Goal: Task Accomplishment & Management: Complete application form

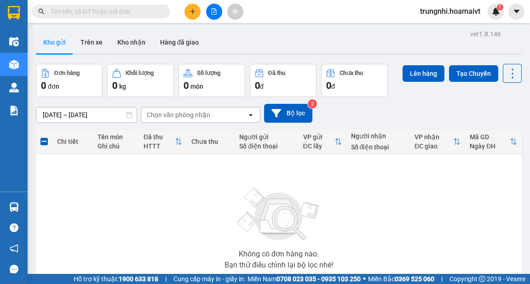
scroll to position [61, 0]
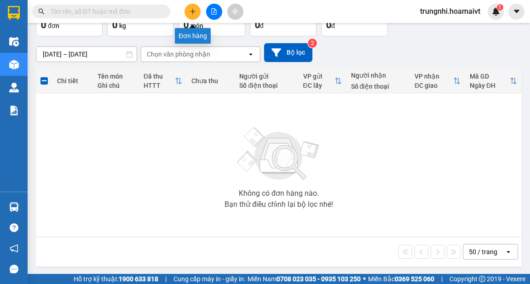
click at [193, 11] on icon "plus" at bounding box center [192, 11] width 6 height 6
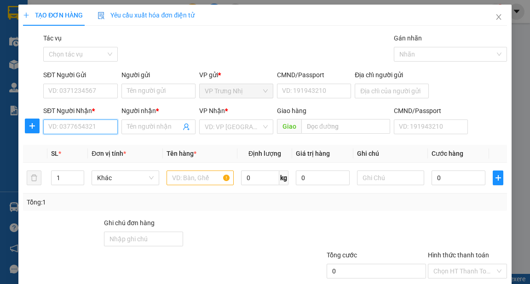
drag, startPoint x: 78, startPoint y: 124, endPoint x: 83, endPoint y: 125, distance: 5.2
click at [79, 124] on input "SĐT Người Nhận *" at bounding box center [80, 127] width 74 height 15
type input "0932898743"
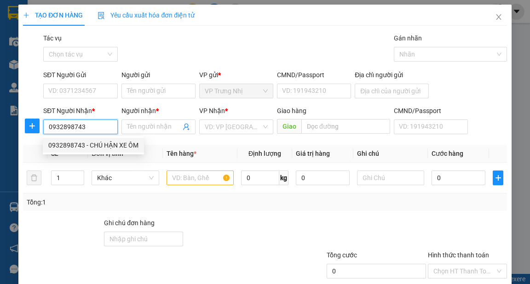
drag, startPoint x: 101, startPoint y: 143, endPoint x: 109, endPoint y: 145, distance: 7.6
click at [102, 144] on div "0932898743 - CHÚ HẬN XE ÔM" at bounding box center [93, 145] width 90 height 10
type input "CHÚ HẬN XE ÔM"
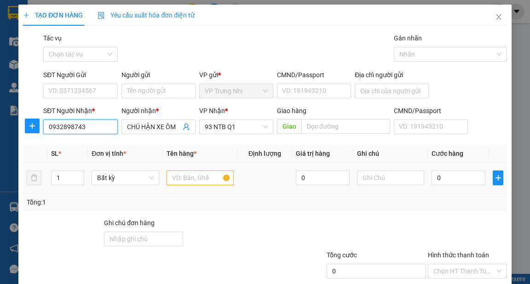
type input "0932898743"
click at [189, 178] on input "text" at bounding box center [200, 178] width 68 height 15
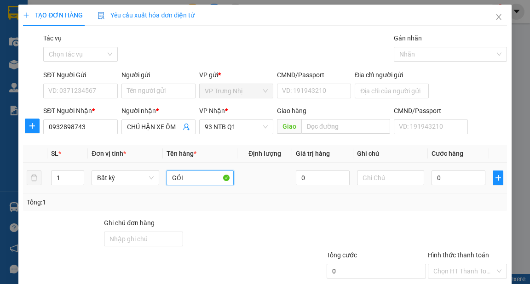
type input "GÓI"
type input "3"
type input "30"
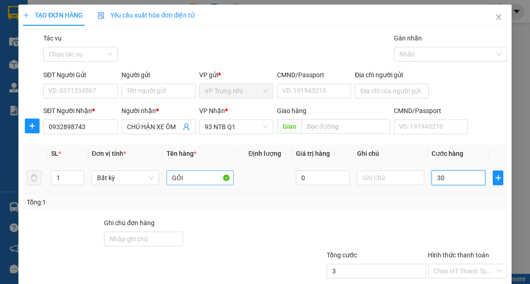
type input "30"
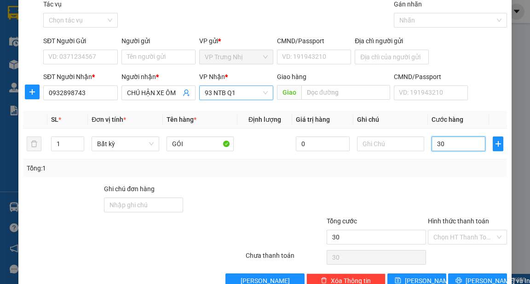
scroll to position [55, 0]
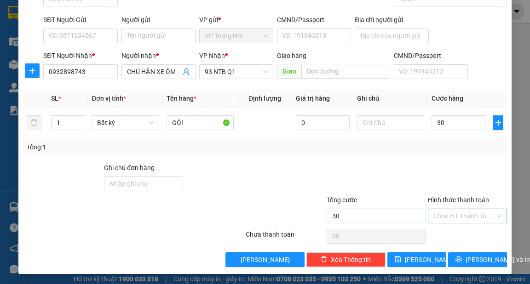
click at [459, 216] on input "Hình thức thanh toán" at bounding box center [464, 216] width 62 height 14
type input "30.000"
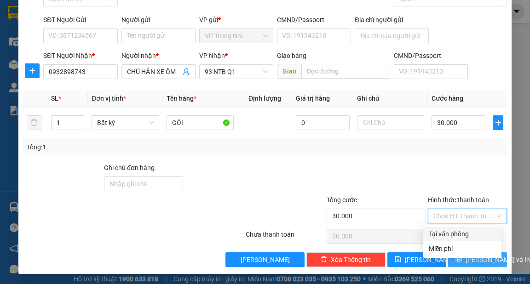
drag, startPoint x: 467, startPoint y: 233, endPoint x: 499, endPoint y: 253, distance: 37.0
click at [468, 234] on div "Tại văn phòng" at bounding box center [462, 234] width 67 height 10
type input "0"
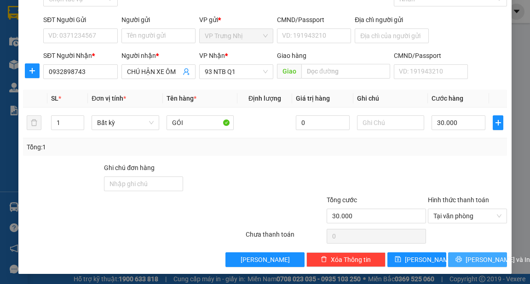
click at [489, 259] on span "[PERSON_NAME] và In" at bounding box center [497, 260] width 64 height 10
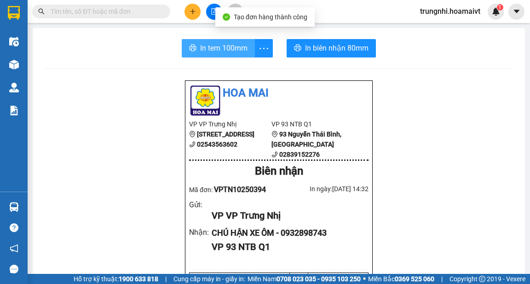
click at [209, 52] on span "In tem 100mm" at bounding box center [223, 47] width 47 height 11
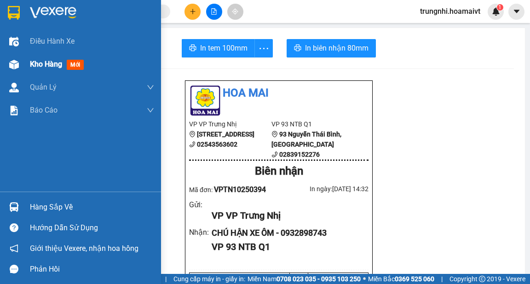
click at [31, 64] on span "Kho hàng" at bounding box center [46, 64] width 32 height 9
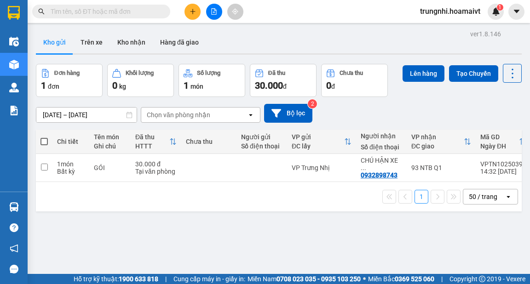
scroll to position [37, 0]
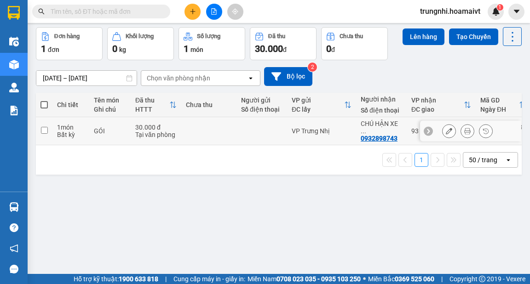
click at [43, 127] on input "checkbox" at bounding box center [44, 130] width 7 height 7
checkbox input "true"
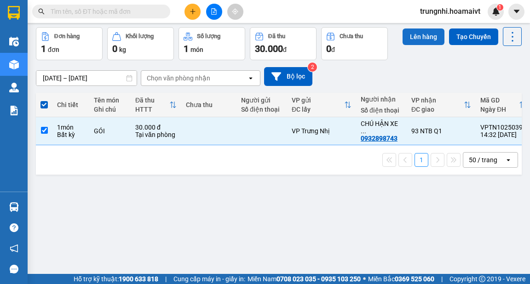
click at [415, 42] on button "Lên hàng" at bounding box center [423, 37] width 42 height 17
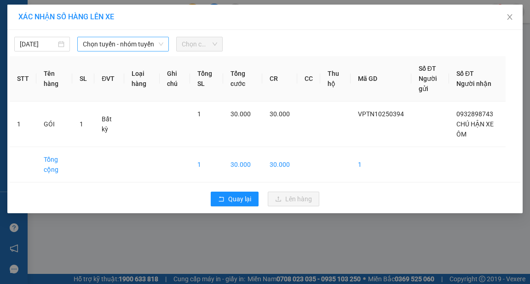
click at [137, 46] on span "Chọn tuyến - nhóm tuyến" at bounding box center [123, 44] width 80 height 14
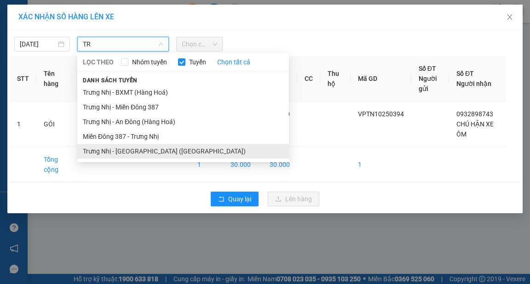
type input "TR"
click at [150, 149] on li "Trưng Nhị - [GEOGRAPHIC_DATA] ([GEOGRAPHIC_DATA])" at bounding box center [183, 151] width 212 height 15
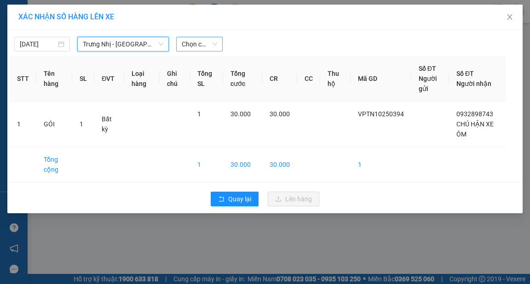
click at [193, 45] on span "Chọn chuyến" at bounding box center [199, 44] width 35 height 14
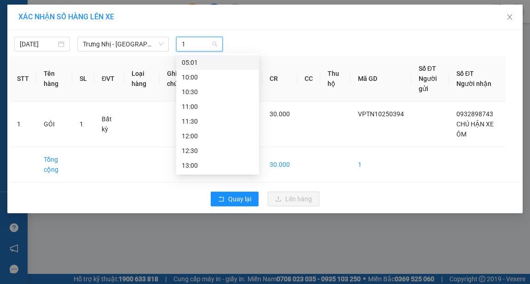
type input "15"
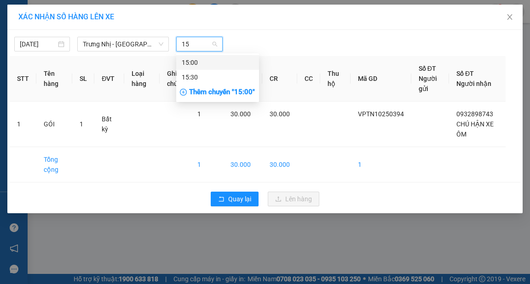
click at [208, 64] on div "15:00" at bounding box center [218, 62] width 72 height 10
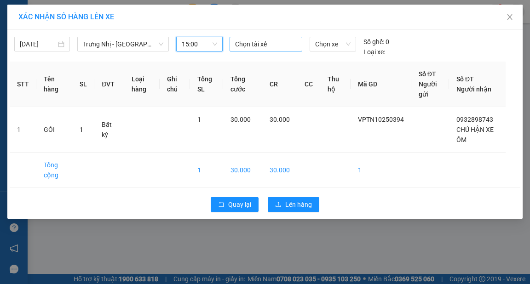
click at [257, 43] on div at bounding box center [266, 44] width 68 height 11
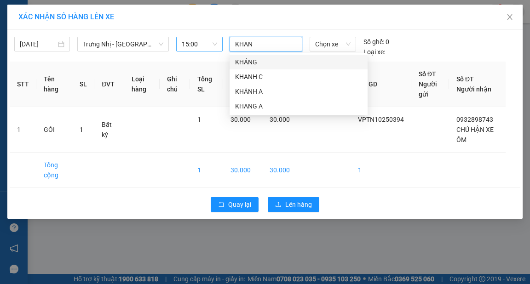
type input "KHANH"
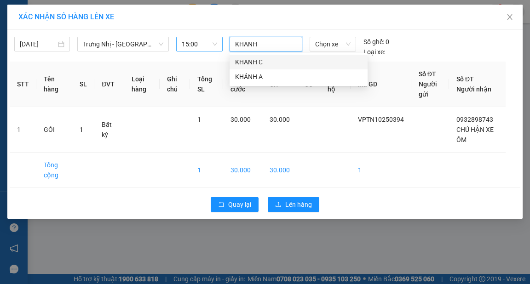
click at [253, 63] on div "KHANH C" at bounding box center [298, 62] width 127 height 10
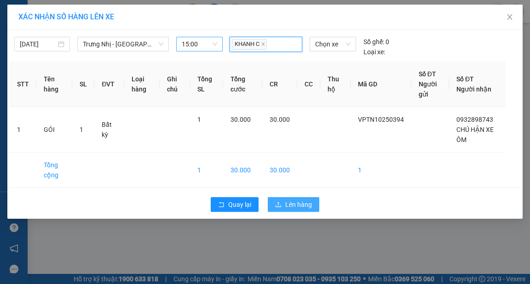
click at [305, 202] on span "Lên hàng" at bounding box center [298, 205] width 27 height 10
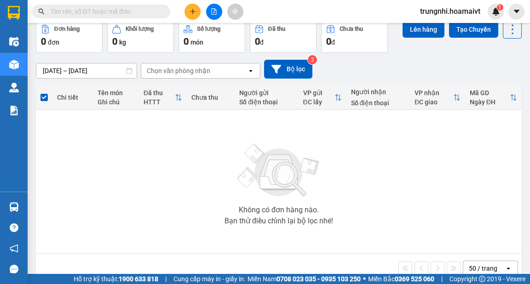
scroll to position [61, 0]
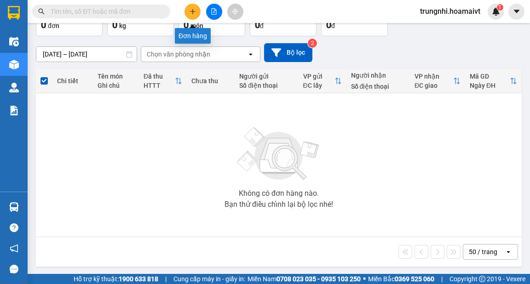
click at [189, 9] on icon "plus" at bounding box center [192, 11] width 6 height 6
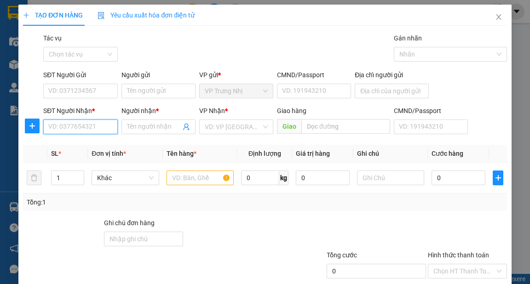
drag, startPoint x: 81, startPoint y: 123, endPoint x: 86, endPoint y: 126, distance: 6.3
click at [83, 126] on input "SĐT Người Nhận *" at bounding box center [80, 127] width 74 height 15
drag, startPoint x: 74, startPoint y: 128, endPoint x: 81, endPoint y: 132, distance: 8.6
click at [75, 131] on input "SĐT Người Nhận *" at bounding box center [80, 127] width 74 height 15
type input "0962570588"
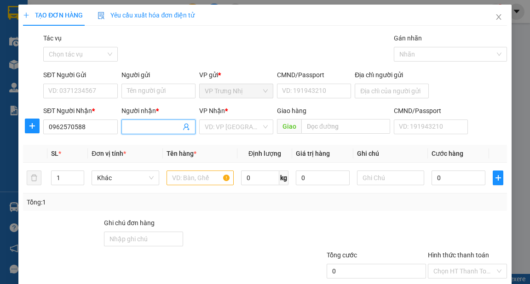
click at [150, 128] on input "Người nhận *" at bounding box center [154, 127] width 54 height 10
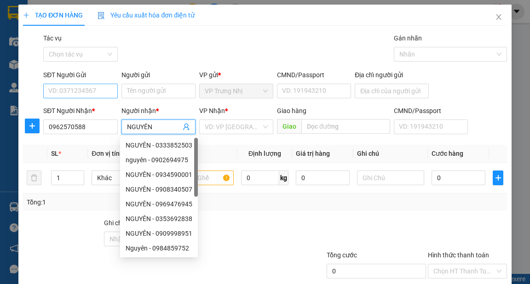
type input "NGUYÊN"
click at [73, 90] on input "SĐT Người Gửi" at bounding box center [80, 91] width 74 height 15
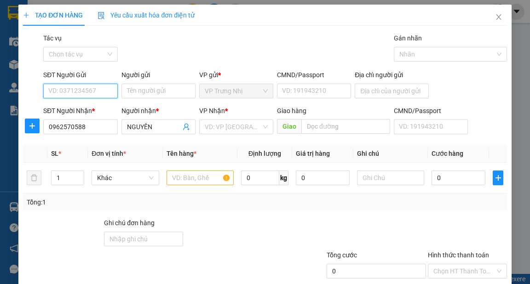
click at [90, 94] on input "SĐT Người Gửi" at bounding box center [80, 91] width 74 height 15
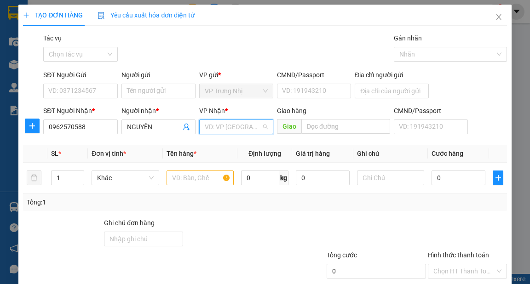
click at [227, 127] on input "search" at bounding box center [233, 127] width 57 height 14
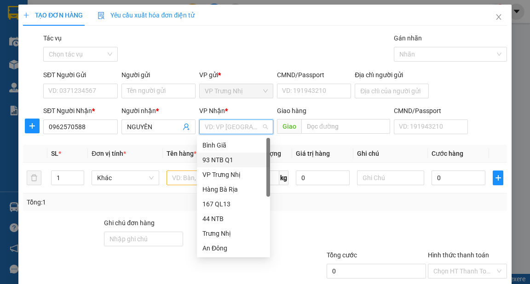
click at [224, 160] on div "93 NTB Q1" at bounding box center [233, 160] width 62 height 10
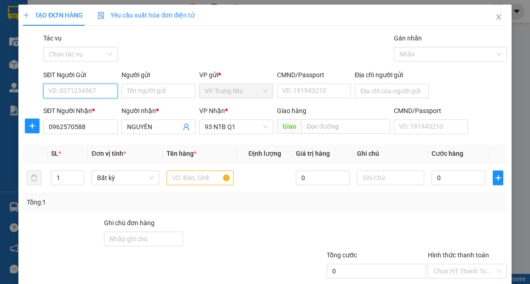
drag, startPoint x: 71, startPoint y: 85, endPoint x: 85, endPoint y: 88, distance: 14.3
click at [72, 88] on input "SĐT Người Gửi" at bounding box center [80, 91] width 74 height 15
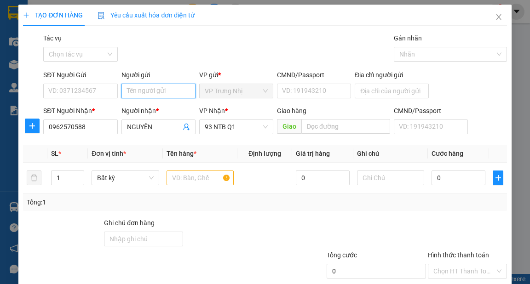
click at [141, 90] on input "Người gửi" at bounding box center [158, 91] width 74 height 15
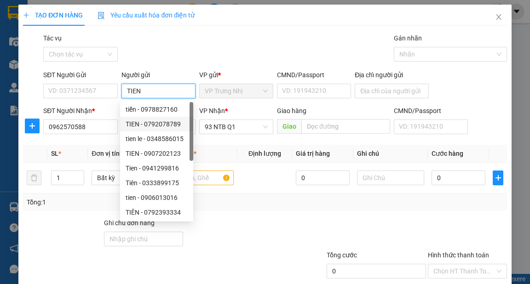
type input "TIEN"
click at [256, 213] on div "Transit Pickup Surcharge Ids Transit Deliver Surcharge Ids Transit Deliver Surc…" at bounding box center [264, 177] width 483 height 289
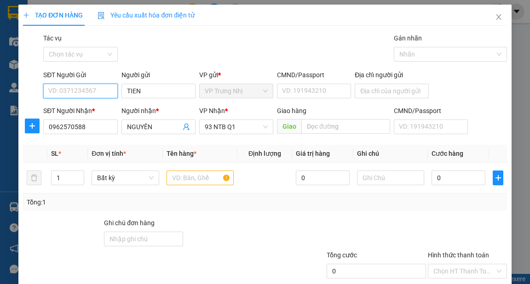
click at [86, 92] on input "SĐT Người Gửi" at bounding box center [80, 91] width 74 height 15
click at [197, 178] on input "text" at bounding box center [200, 178] width 68 height 15
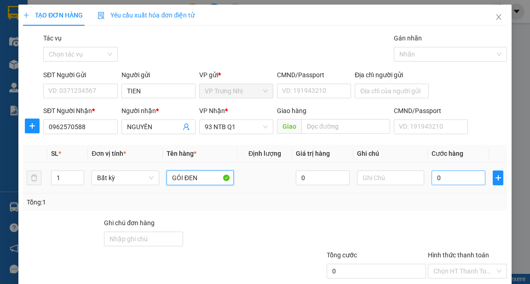
type input "GÓI ĐEN"
click at [458, 184] on input "0" at bounding box center [458, 178] width 54 height 15
type input "3"
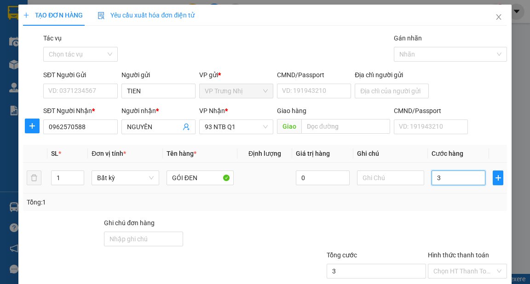
type input "30"
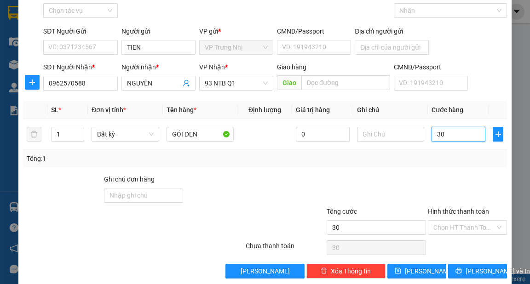
scroll to position [55, 0]
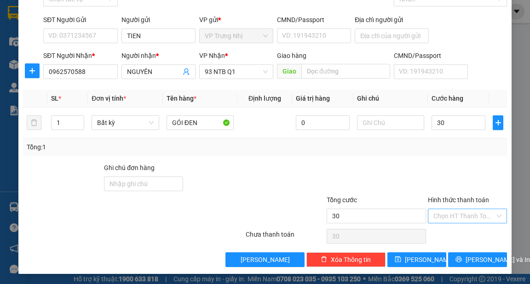
type input "30.000"
click at [473, 217] on input "Hình thức thanh toán" at bounding box center [464, 216] width 62 height 14
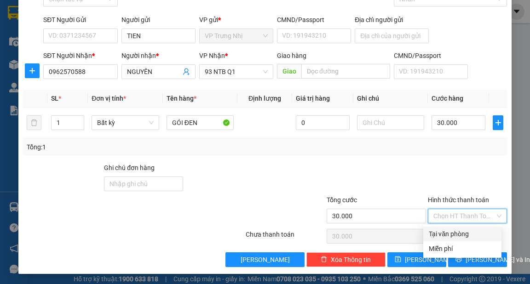
click at [475, 234] on div "Tại văn phòng" at bounding box center [462, 234] width 67 height 10
type input "0"
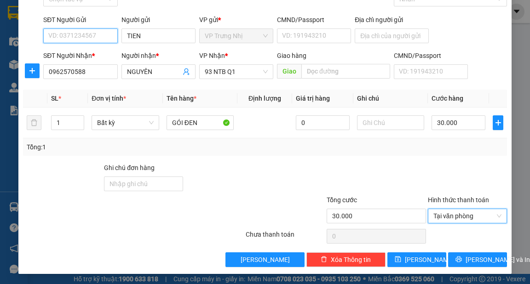
click at [74, 35] on input "SĐT Người Gửi" at bounding box center [80, 36] width 74 height 15
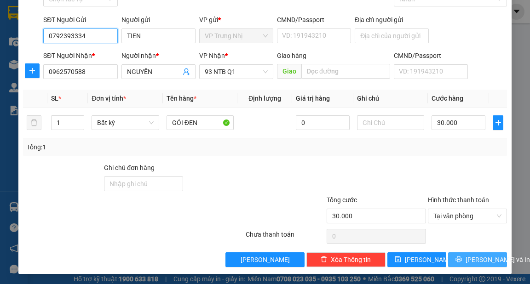
type input "0792393334"
drag, startPoint x: 471, startPoint y: 259, endPoint x: 477, endPoint y: 255, distance: 7.0
click at [472, 259] on span "[PERSON_NAME] và In" at bounding box center [497, 260] width 64 height 10
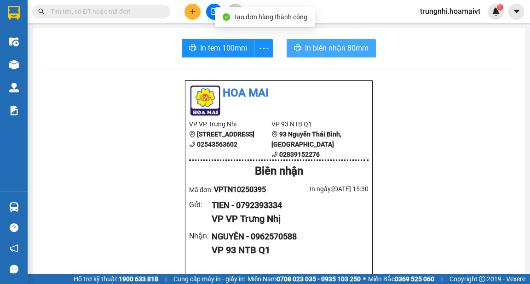
drag, startPoint x: 318, startPoint y: 48, endPoint x: 350, endPoint y: 52, distance: 32.0
click at [319, 49] on span "In biên nhận 80mm" at bounding box center [336, 47] width 63 height 11
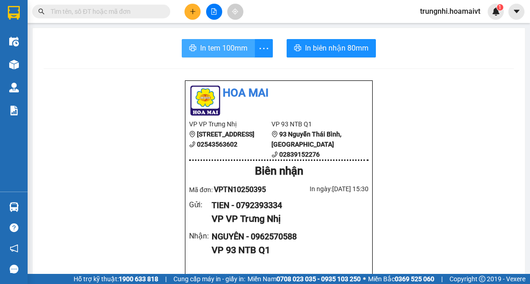
click at [232, 47] on span "In tem 100mm" at bounding box center [223, 47] width 47 height 11
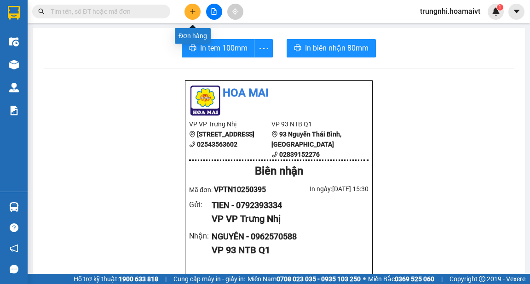
click at [188, 9] on button at bounding box center [192, 12] width 16 height 16
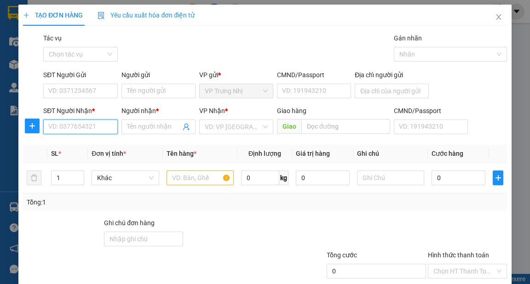
click at [90, 127] on input "SĐT Người Nhận *" at bounding box center [80, 127] width 74 height 15
click at [80, 120] on input "SĐT Người Nhận *" at bounding box center [80, 127] width 74 height 15
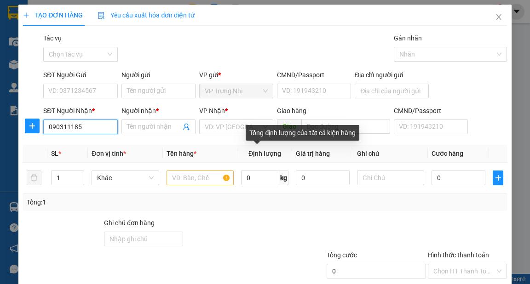
type input "0903111855"
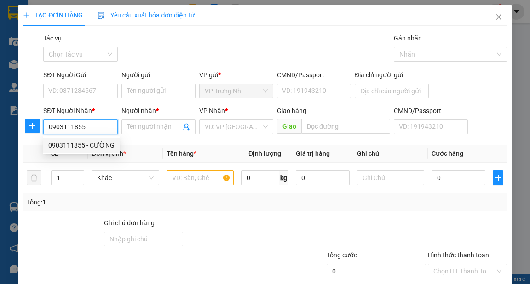
click at [98, 145] on div "0903111855 - CƯỜNG" at bounding box center [81, 145] width 66 height 10
type input "CƯỜNG"
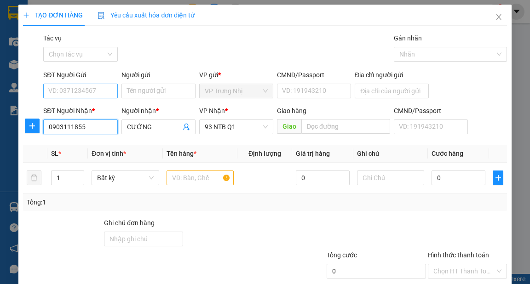
type input "0903111855"
click at [87, 90] on input "SĐT Người Gửi" at bounding box center [80, 91] width 74 height 15
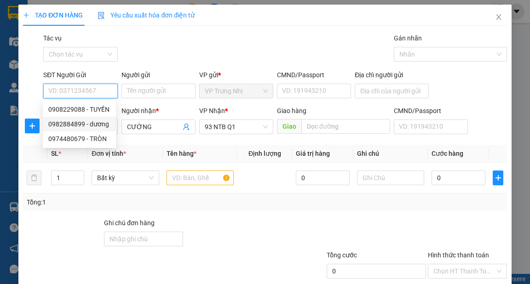
click at [106, 126] on div "0982884899 - dương" at bounding box center [79, 124] width 62 height 10
type input "0982884899"
type input "dương"
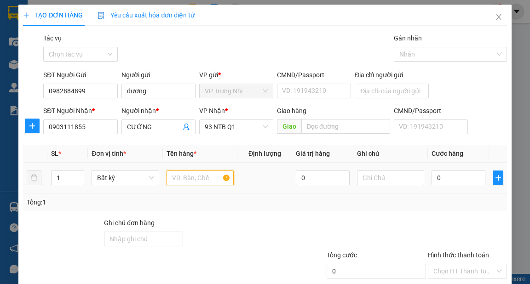
drag, startPoint x: 186, startPoint y: 179, endPoint x: 216, endPoint y: 188, distance: 31.5
click at [187, 179] on input "text" at bounding box center [200, 178] width 68 height 15
type input "TÚI"
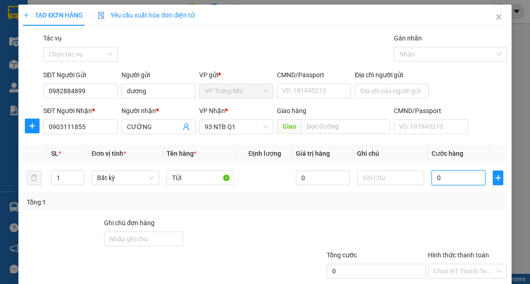
type input "3"
type input "30"
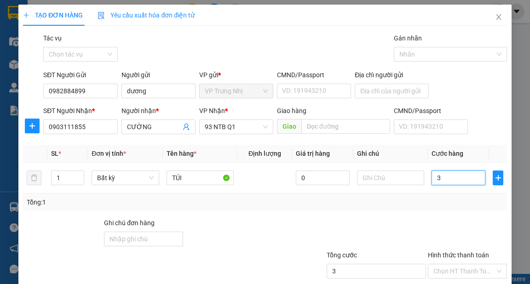
type input "30"
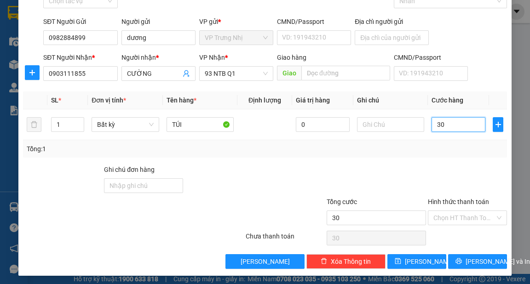
scroll to position [55, 0]
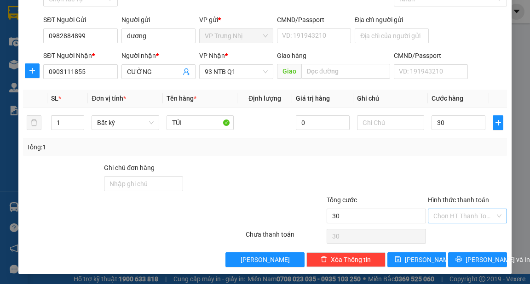
type input "30.000"
drag, startPoint x: 464, startPoint y: 217, endPoint x: 467, endPoint y: 232, distance: 15.2
click at [466, 221] on input "Hình thức thanh toán" at bounding box center [464, 216] width 62 height 14
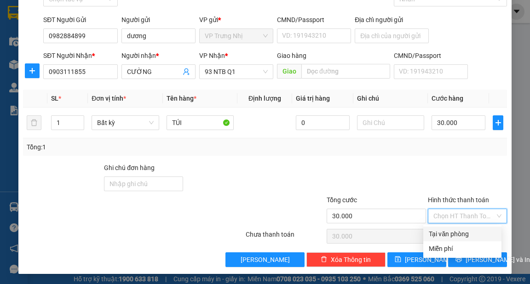
click at [465, 238] on div "Tại văn phòng" at bounding box center [462, 234] width 67 height 10
type input "0"
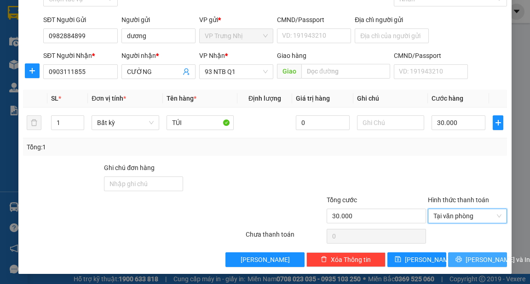
click at [480, 255] on span "[PERSON_NAME] và In" at bounding box center [497, 260] width 64 height 10
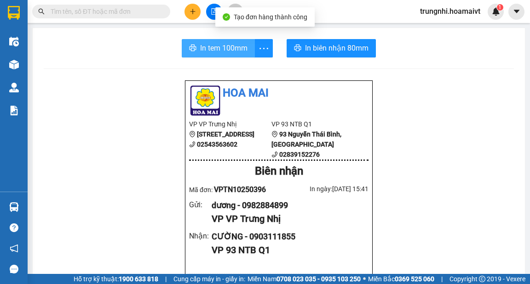
drag, startPoint x: 215, startPoint y: 53, endPoint x: 347, endPoint y: 72, distance: 132.9
click at [214, 53] on span "In tem 100mm" at bounding box center [223, 47] width 47 height 11
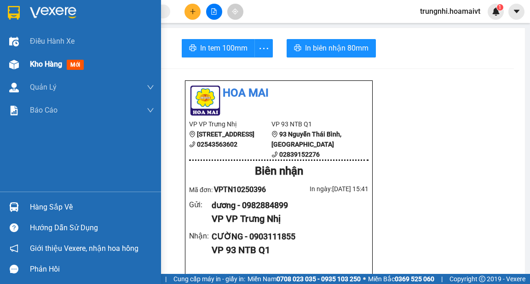
click at [14, 68] on img at bounding box center [14, 65] width 10 height 10
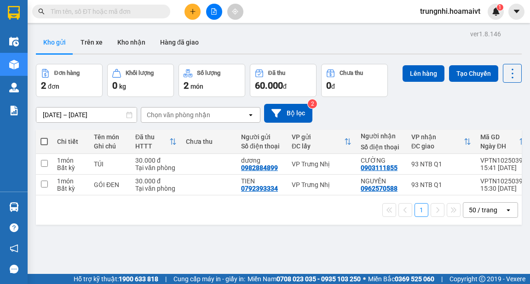
click at [47, 138] on span at bounding box center [43, 141] width 7 height 7
click at [44, 137] on input "checkbox" at bounding box center [44, 137] width 0 height 0
checkbox input "true"
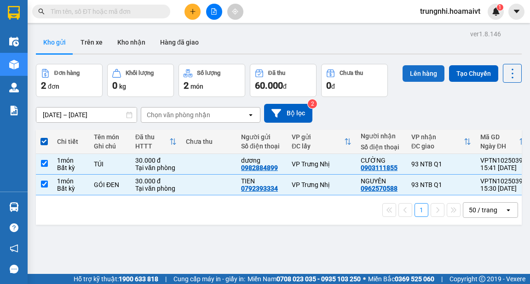
click at [419, 71] on button "Lên hàng" at bounding box center [423, 73] width 42 height 17
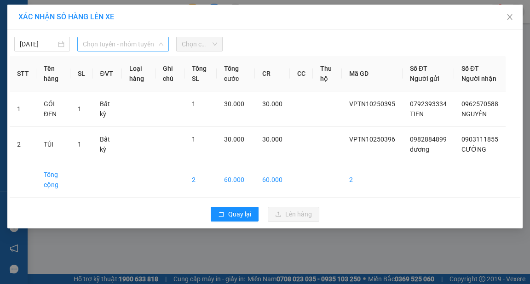
drag, startPoint x: 120, startPoint y: 39, endPoint x: 119, endPoint y: 45, distance: 5.5
click at [119, 45] on span "Chọn tuyến - nhóm tuyến" at bounding box center [123, 44] width 80 height 14
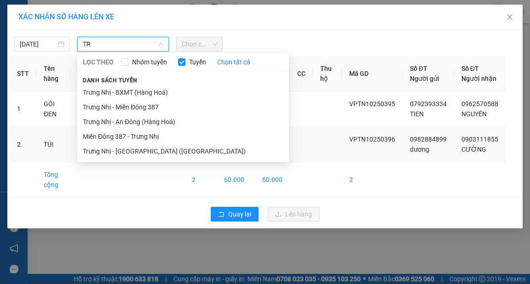
type input "TR"
click at [161, 151] on li "Trưng Nhị - [GEOGRAPHIC_DATA] ([GEOGRAPHIC_DATA])" at bounding box center [183, 151] width 212 height 15
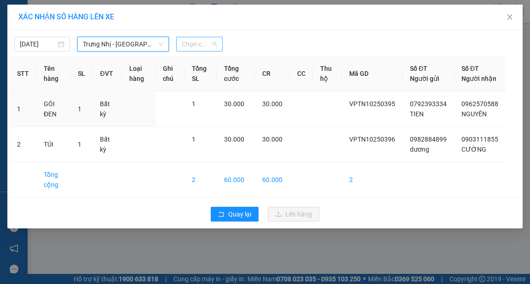
click at [205, 42] on span "Chọn chuyến" at bounding box center [199, 44] width 35 height 14
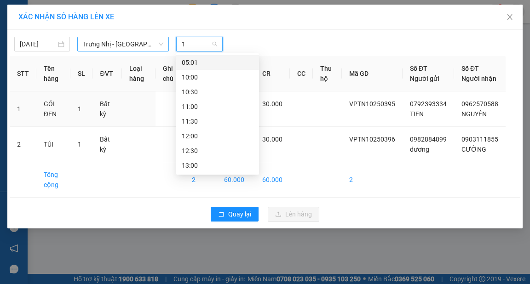
type input "16"
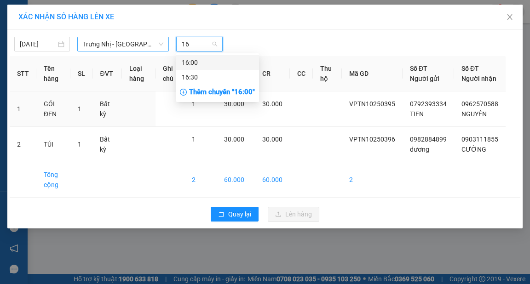
click at [211, 63] on div "16:00" at bounding box center [218, 62] width 72 height 10
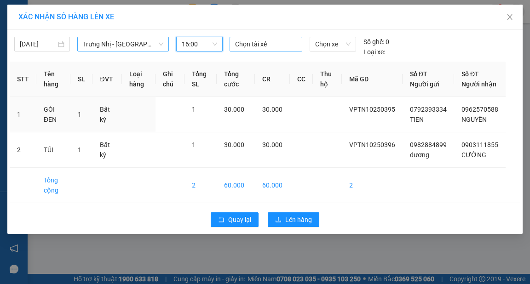
click at [241, 40] on div at bounding box center [266, 44] width 68 height 11
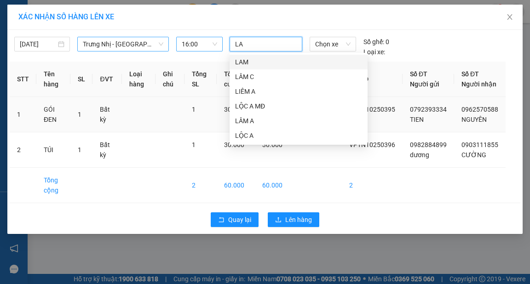
type input "LAM"
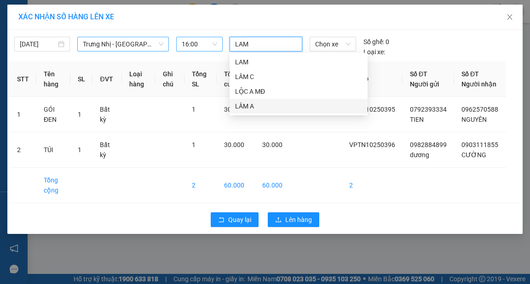
click at [266, 110] on div "LÂM A" at bounding box center [298, 106] width 127 height 10
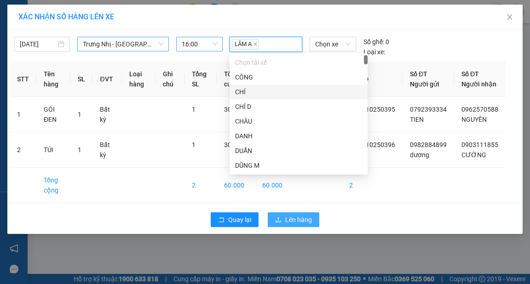
click at [278, 223] on button "Lên hàng" at bounding box center [294, 219] width 52 height 15
